Goal: Find specific page/section: Find specific page/section

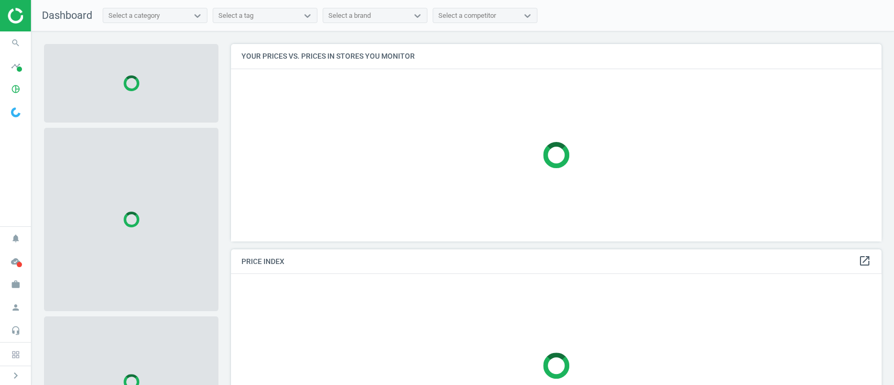
scroll to position [218, 661]
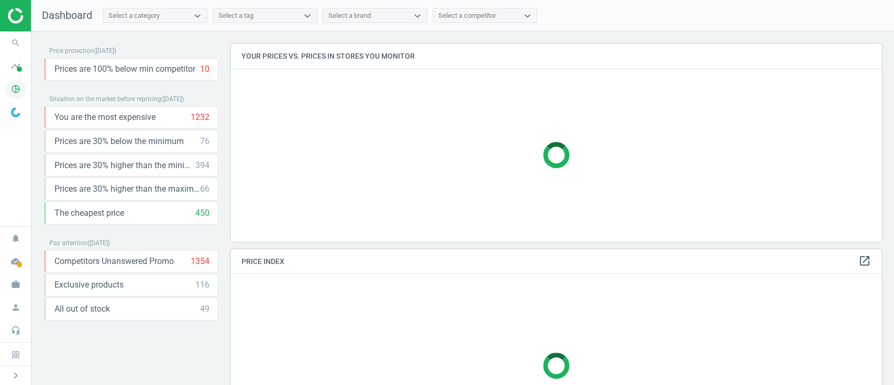
click at [15, 91] on icon "pie_chart_outlined" at bounding box center [16, 89] width 20 height 20
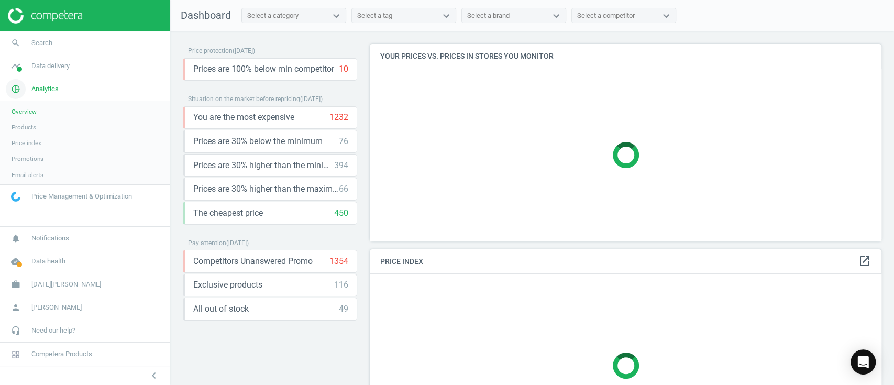
scroll to position [218, 522]
click at [31, 128] on span "Products" at bounding box center [24, 127] width 25 height 8
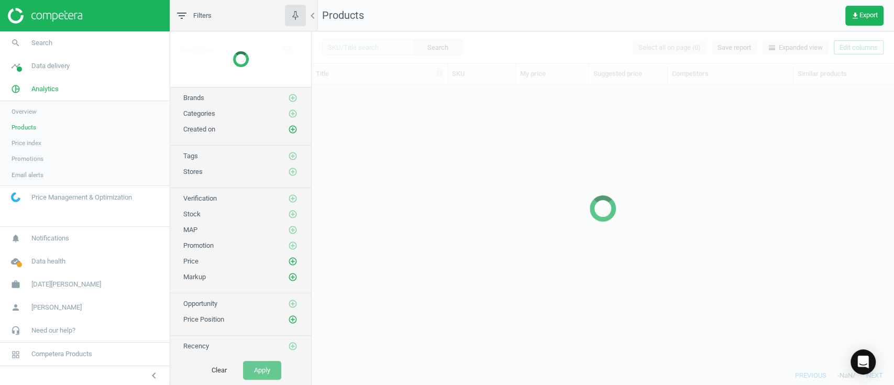
scroll to position [259, 571]
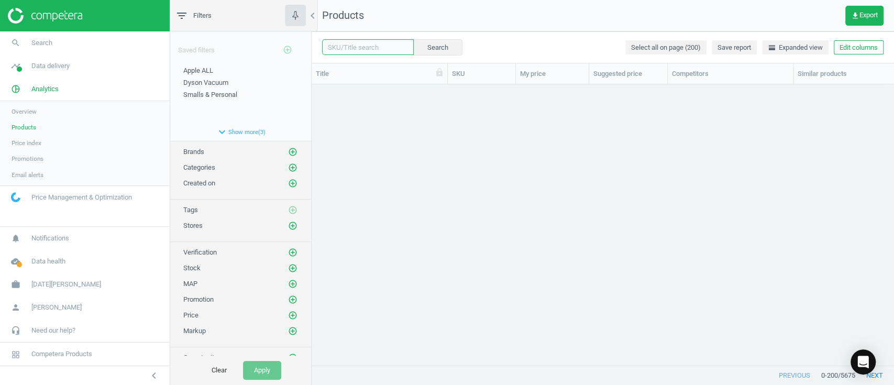
click at [376, 48] on input "text" at bounding box center [368, 47] width 92 height 16
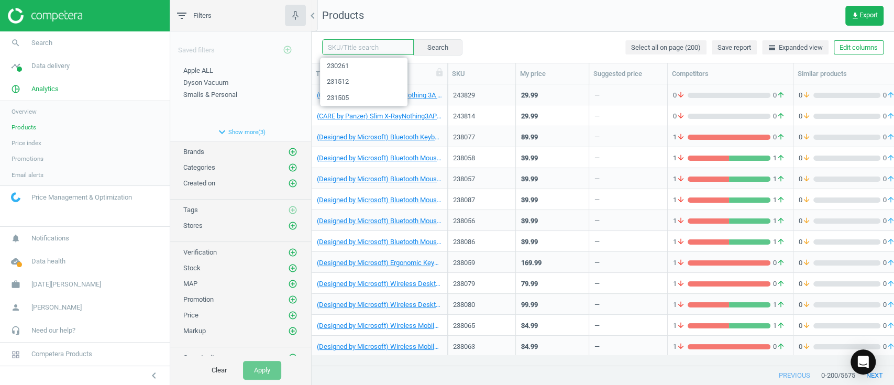
paste input "227333"
type input "227333"
click at [454, 50] on div "227333 clear Search Select all on page (200) Save report horizontal_split Expan…" at bounding box center [602, 46] width 582 height 31
click at [448, 51] on button "Search" at bounding box center [437, 47] width 49 height 16
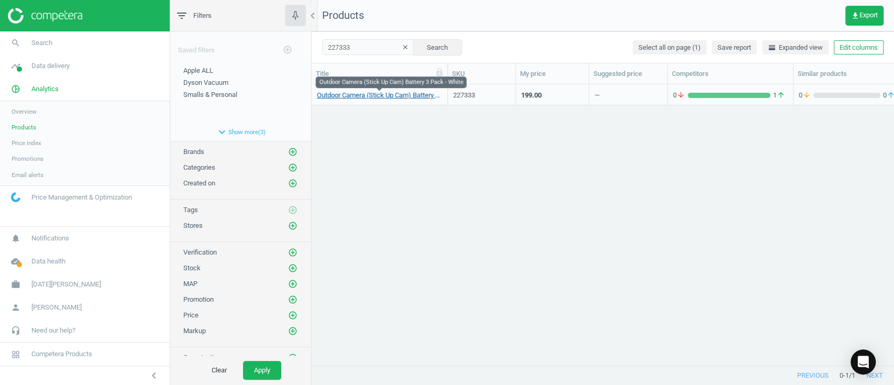
click at [369, 99] on link "Outdoor Camera (Stick Up Cam) Battery 3 Pack - White" at bounding box center [379, 95] width 125 height 9
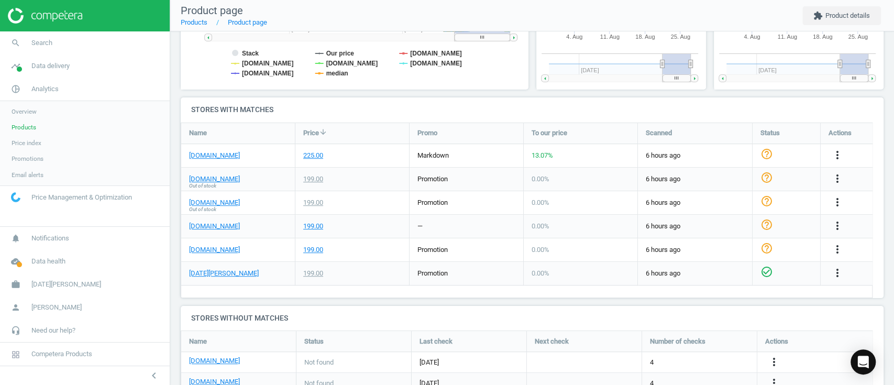
scroll to position [296, 0]
click at [205, 271] on link "[DATE][PERSON_NAME]" at bounding box center [224, 274] width 70 height 9
